Goal: Entertainment & Leisure: Consume media (video, audio)

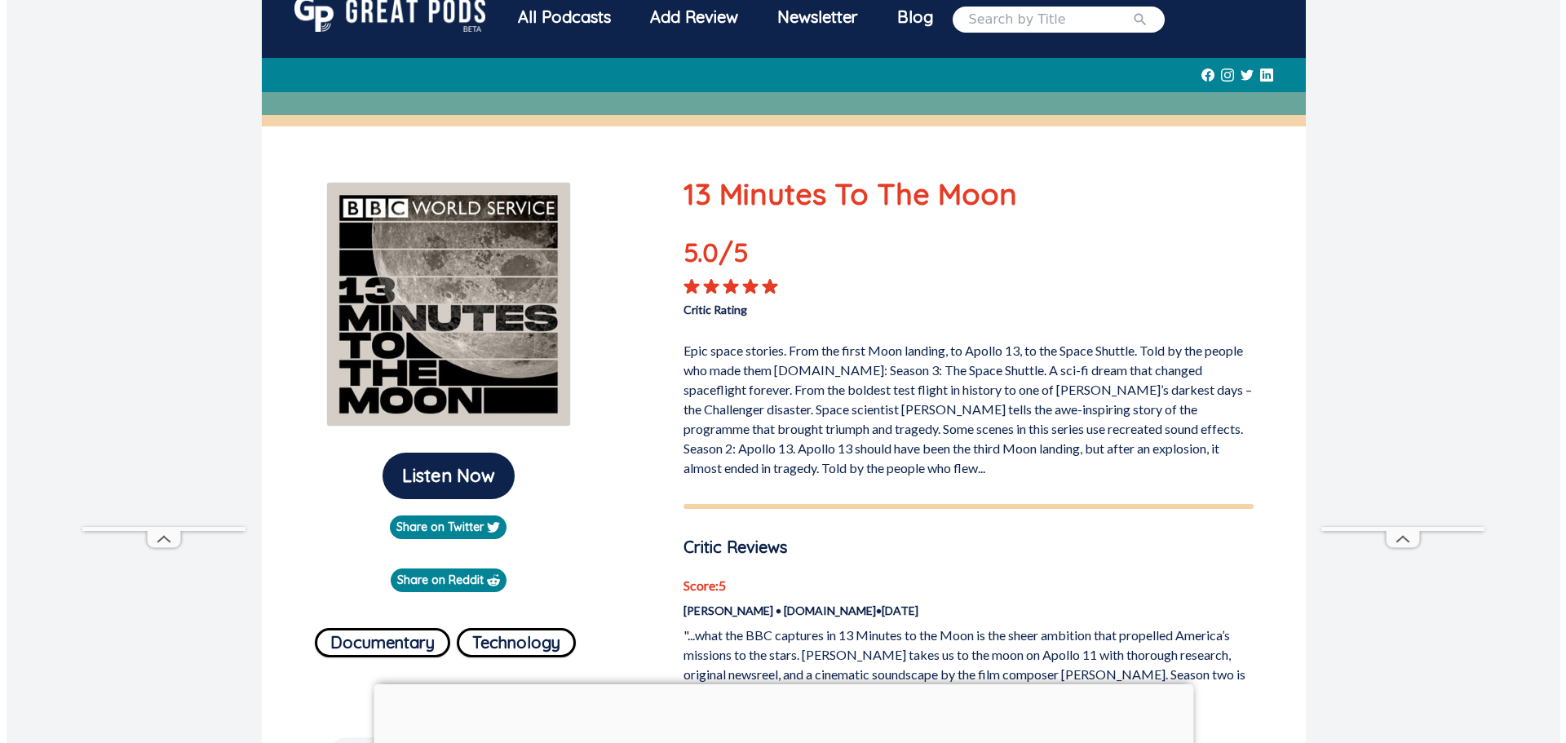
scroll to position [82, 0]
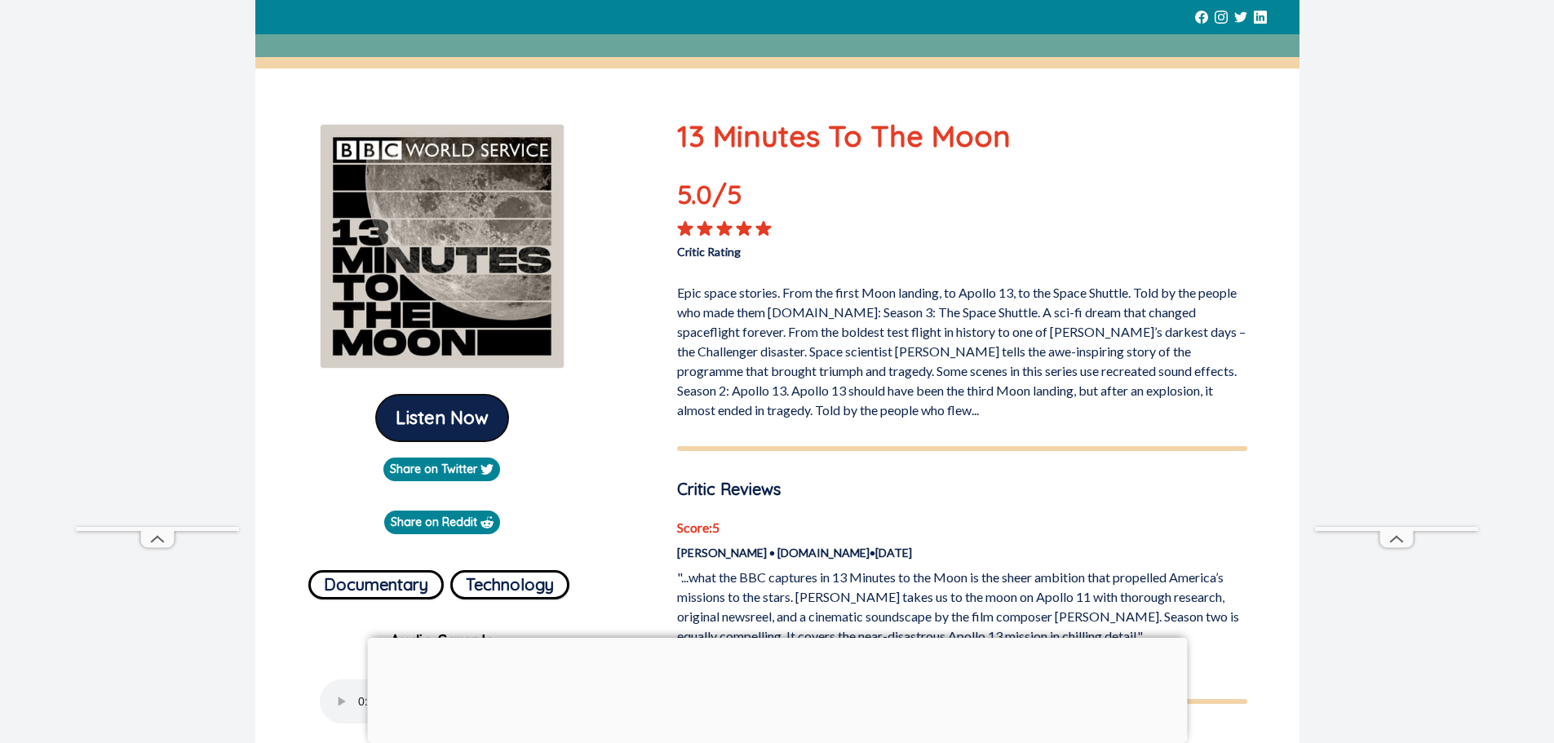
click at [463, 441] on button "Listen Now" at bounding box center [442, 418] width 132 height 47
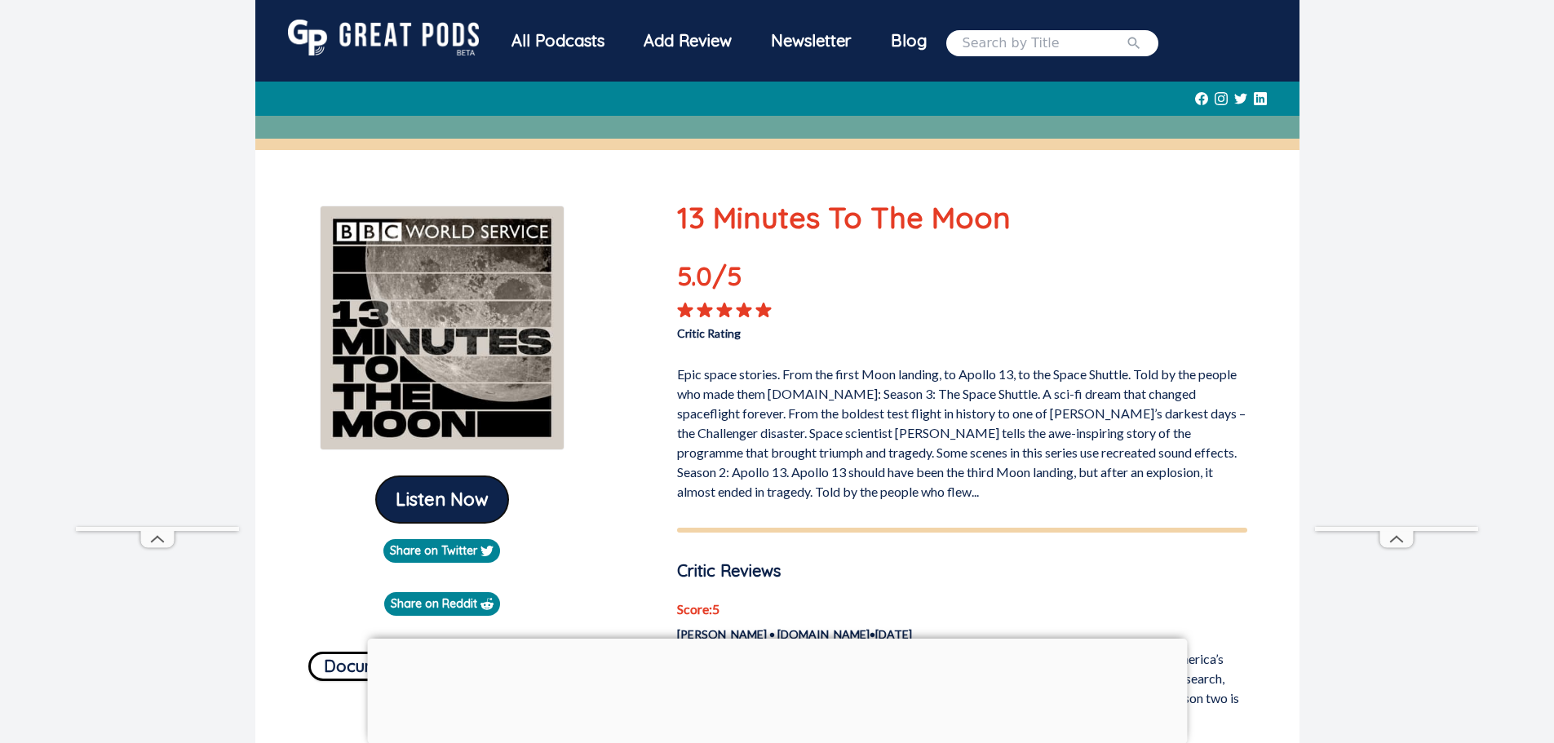
click at [450, 523] on button "Listen Now" at bounding box center [442, 499] width 132 height 47
